Goal: Transaction & Acquisition: Purchase product/service

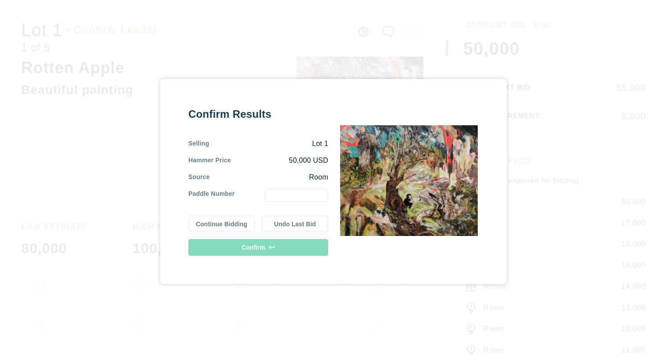
click at [322, 61] on div "Confirm Results Selling Lot 1 Hammer Price 50,000 USD Source Room Paddle Number…" at bounding box center [333, 181] width 667 height 363
click at [285, 197] on input "text" at bounding box center [297, 195] width 64 height 12
click at [242, 221] on button "Continue Bidding" at bounding box center [221, 224] width 67 height 17
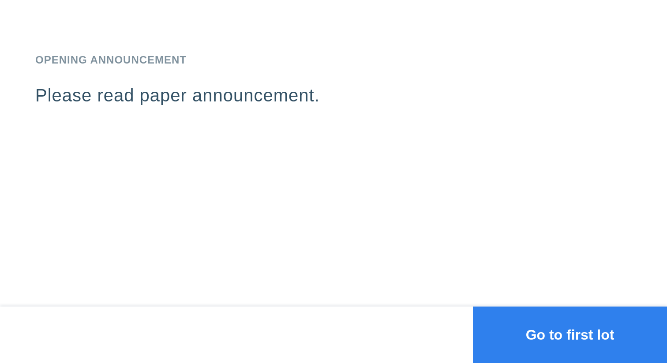
click at [539, 333] on button "Go to first lot" at bounding box center [570, 335] width 194 height 56
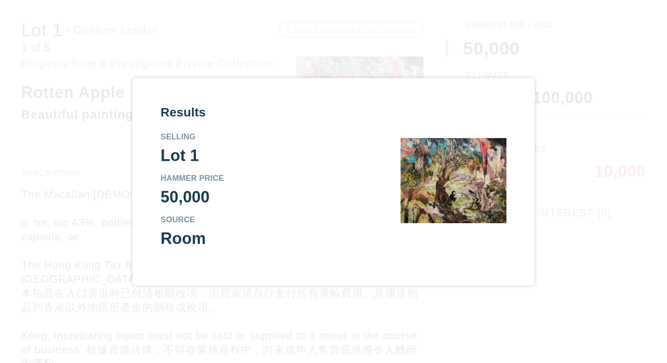
click at [395, 66] on div "Results Selling Lot 1 Hammer Price 50,000 Source Room" at bounding box center [333, 181] width 667 height 363
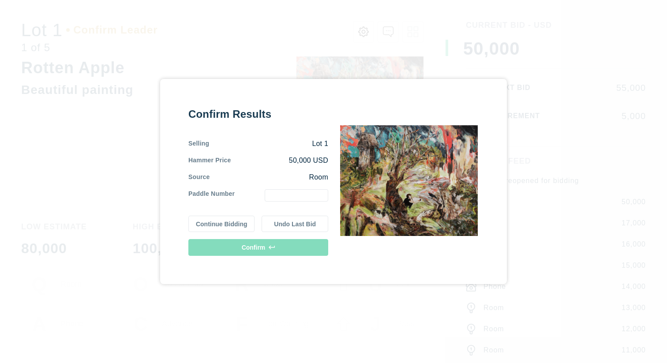
click at [281, 228] on button "Undo Last Bid" at bounding box center [295, 224] width 67 height 17
click at [290, 194] on input "text" at bounding box center [297, 195] width 64 height 12
click at [272, 244] on button "Confirm" at bounding box center [258, 247] width 140 height 17
click at [233, 224] on button "Continue Bidding" at bounding box center [221, 224] width 67 height 17
click at [308, 195] on input "56" at bounding box center [297, 195] width 64 height 12
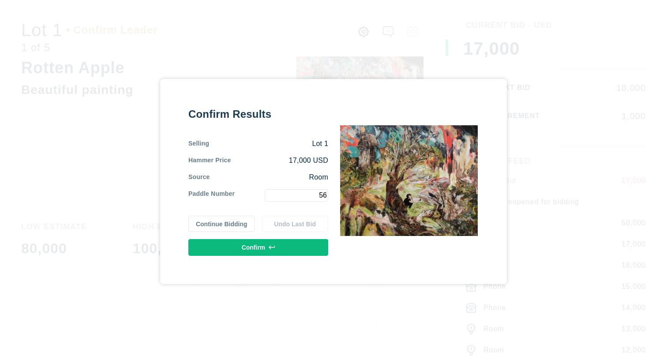
click at [308, 195] on input "56" at bounding box center [297, 195] width 64 height 12
type input "1"
click at [263, 251] on button "Confirm" at bounding box center [258, 247] width 140 height 17
click at [239, 223] on button "Continue Bidding" at bounding box center [221, 224] width 67 height 17
click at [328, 199] on div "Confirm Results Selling Lot 1 Hammer Price 17,000 USD Source Room Paddle Number…" at bounding box center [333, 181] width 290 height 149
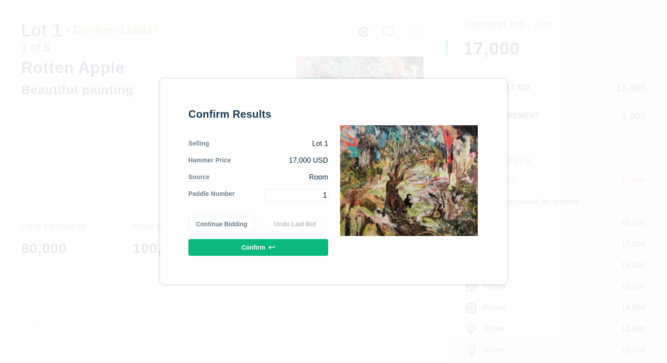
click at [259, 222] on div "Continue Bidding Undo Last Bid" at bounding box center [258, 224] width 140 height 17
click at [239, 222] on button "Continue Bidding" at bounding box center [221, 224] width 67 height 17
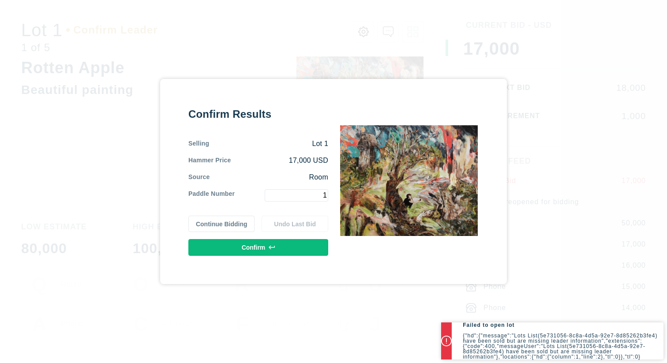
click at [266, 245] on button "Confirm" at bounding box center [258, 247] width 140 height 17
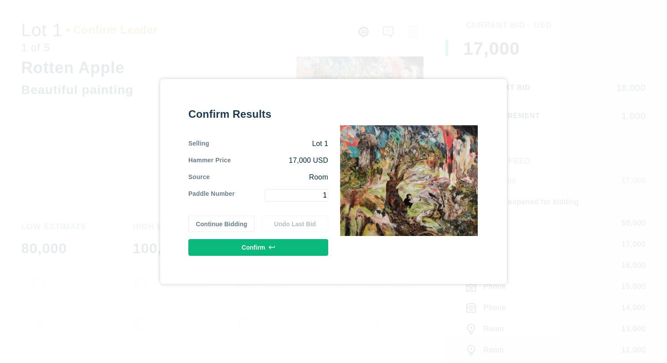
click at [328, 193] on div "1" at bounding box center [282, 195] width 94 height 12
type input "2"
click at [284, 251] on button "Confirm" at bounding box center [258, 247] width 140 height 17
click at [239, 223] on button "Continue Bidding" at bounding box center [221, 224] width 67 height 17
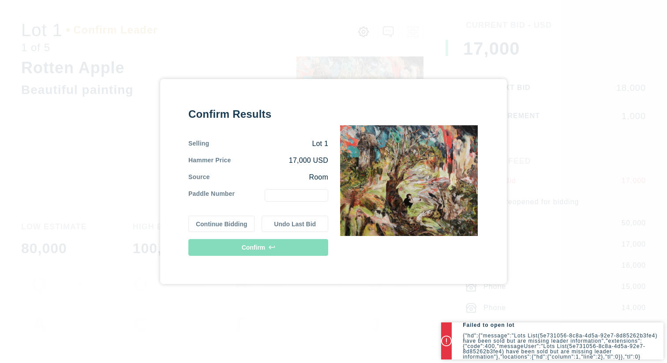
click at [296, 227] on button "Undo Last Bid" at bounding box center [295, 224] width 67 height 17
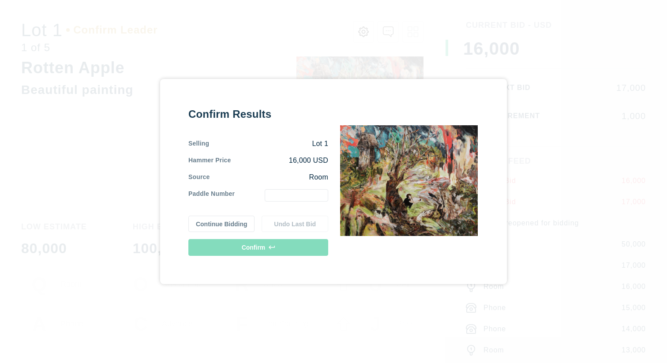
click at [219, 223] on button "Continue Bidding" at bounding box center [221, 224] width 67 height 17
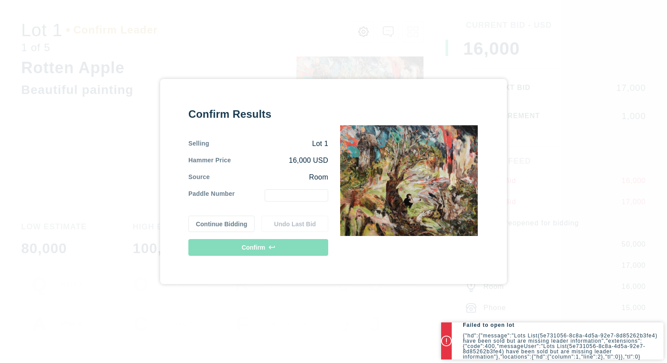
click at [219, 225] on button "Continue Bidding" at bounding box center [221, 224] width 67 height 17
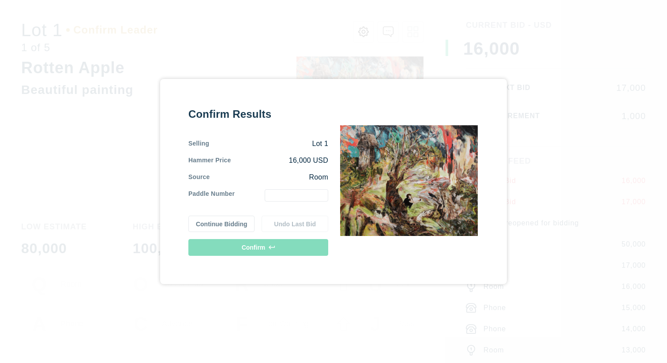
click at [294, 200] on input "text" at bounding box center [297, 195] width 64 height 12
click at [299, 193] on input "text" at bounding box center [297, 195] width 64 height 12
type input "1"
click at [299, 246] on button "Confirm" at bounding box center [258, 247] width 140 height 17
click at [311, 223] on button "Undo Last Bid" at bounding box center [295, 224] width 67 height 17
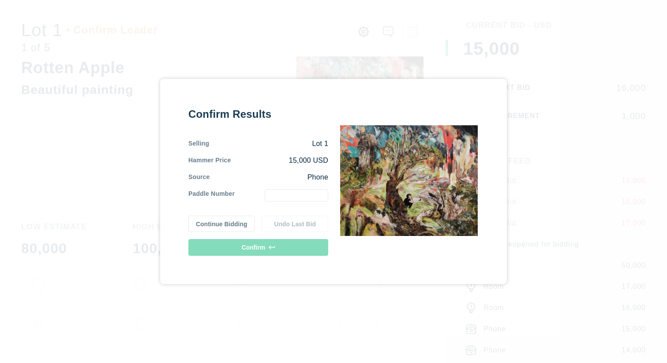
click at [223, 224] on button "Continue Bidding" at bounding box center [221, 224] width 67 height 17
